Goal: Purchase product/service

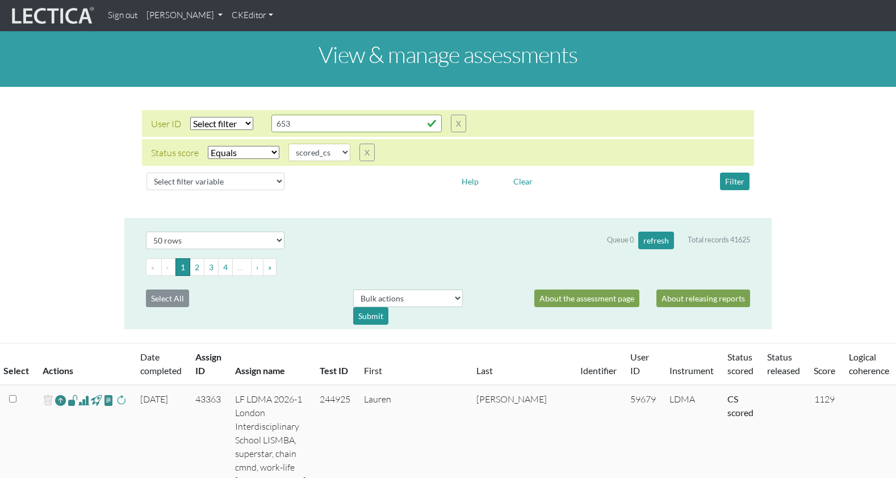
select select "scored_cs"
select select "50"
click at [179, 17] on link "[PERSON_NAME]" at bounding box center [184, 16] width 85 height 22
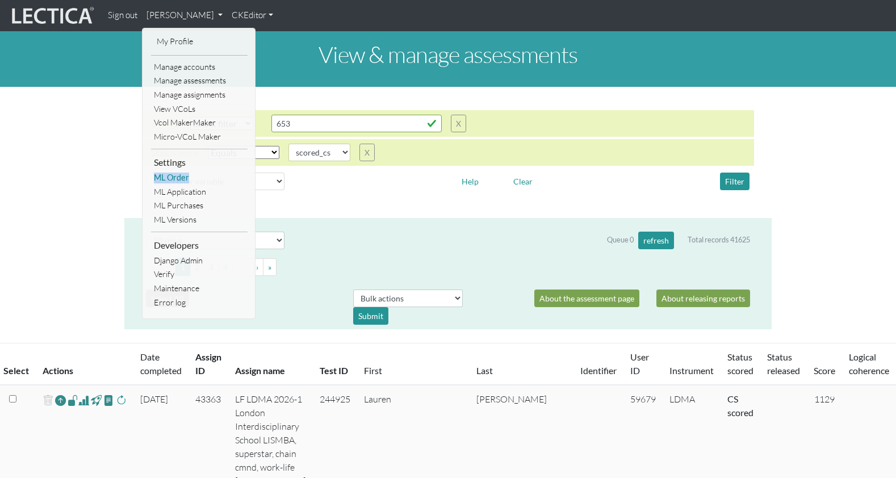
click at [173, 171] on link "ML Order" at bounding box center [199, 178] width 96 height 14
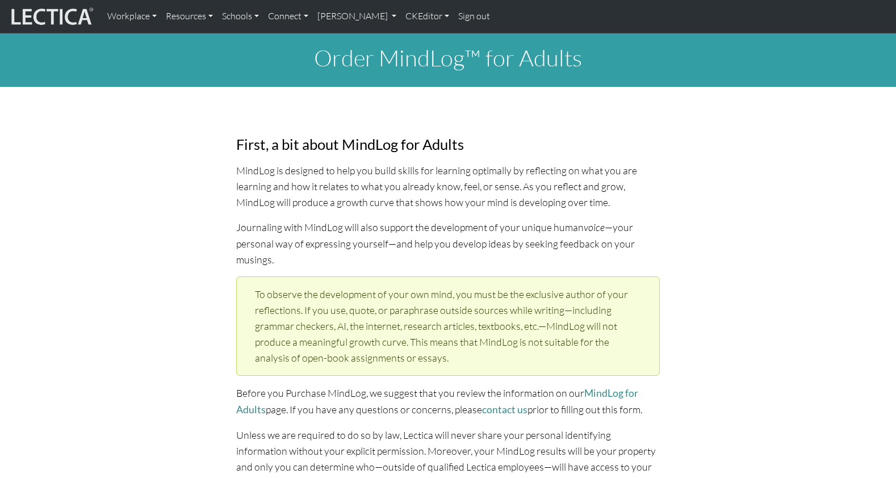
select select "1952"
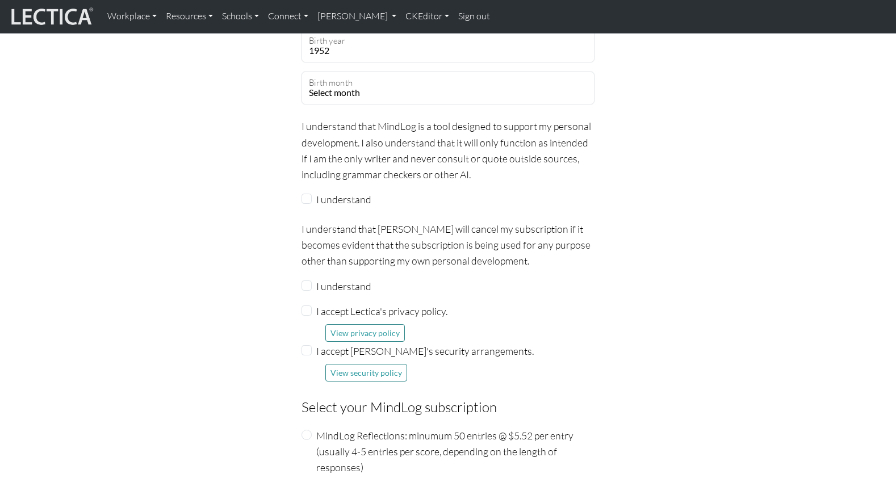
scroll to position [1350, 0]
